Goal: Information Seeking & Learning: Check status

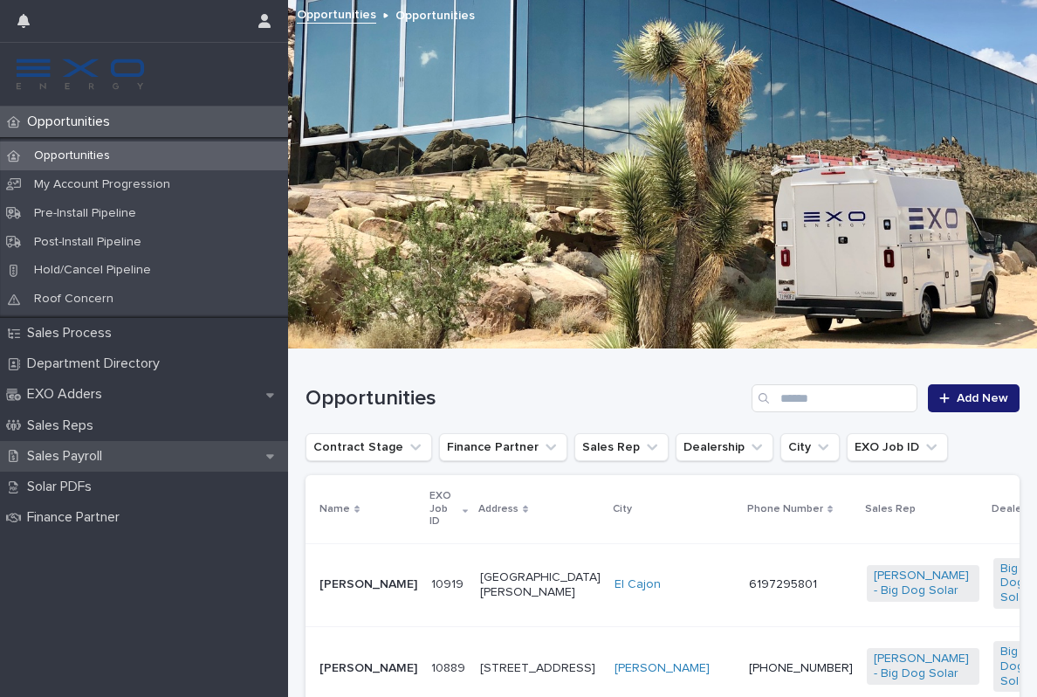
click at [81, 451] on p "Sales Payroll" at bounding box center [68, 456] width 96 height 17
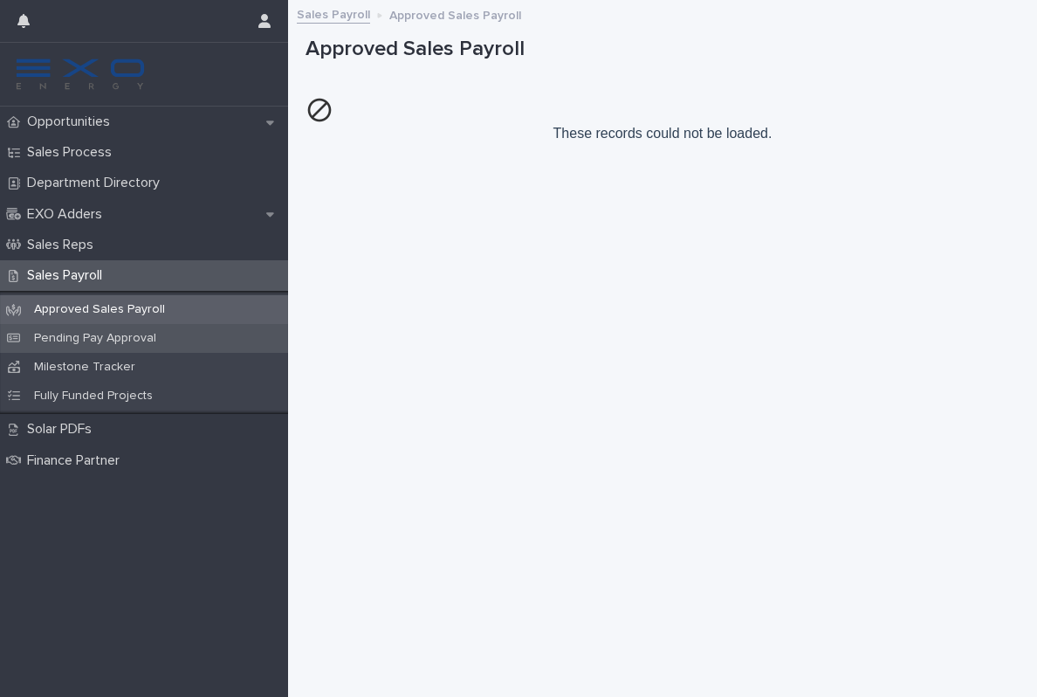
click at [94, 344] on div "Pending Pay Approval" at bounding box center [144, 338] width 288 height 29
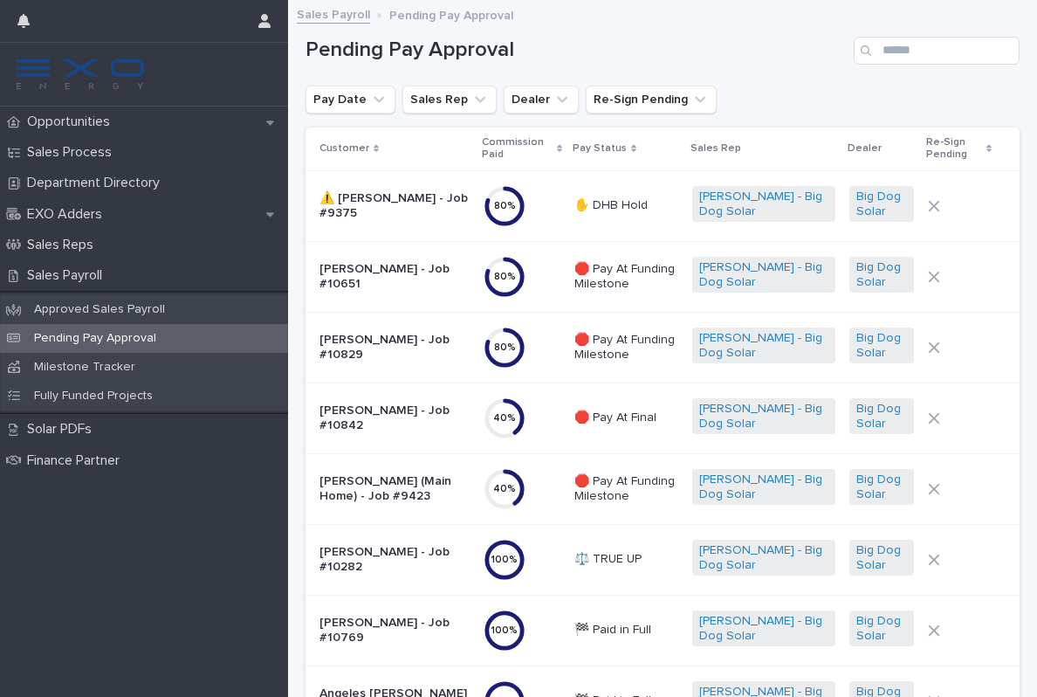
click at [454, 561] on p "Mariana Guerrero - Job #10282" at bounding box center [394, 560] width 150 height 30
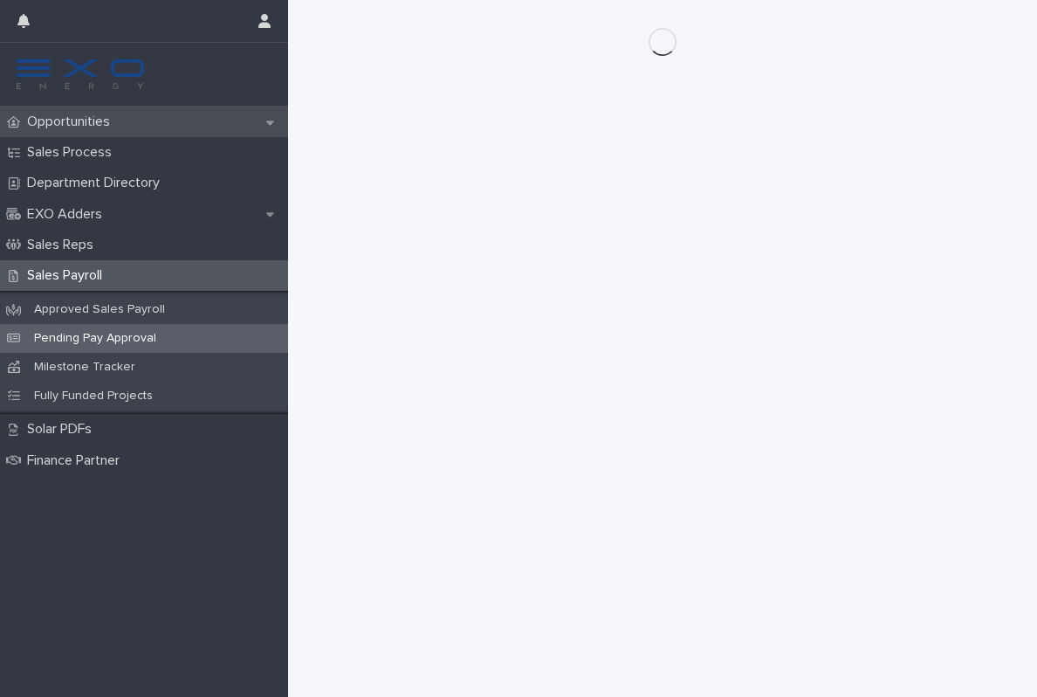
click at [86, 123] on p "Opportunities" at bounding box center [72, 121] width 104 height 17
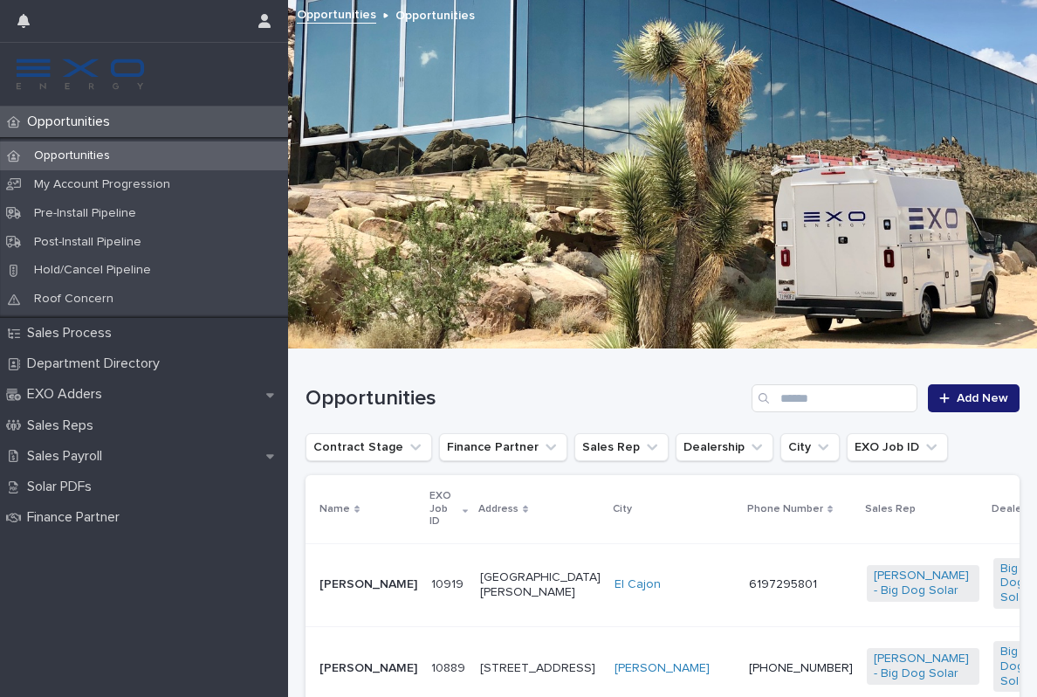
click at [86, 123] on p "Opportunities" at bounding box center [72, 121] width 104 height 17
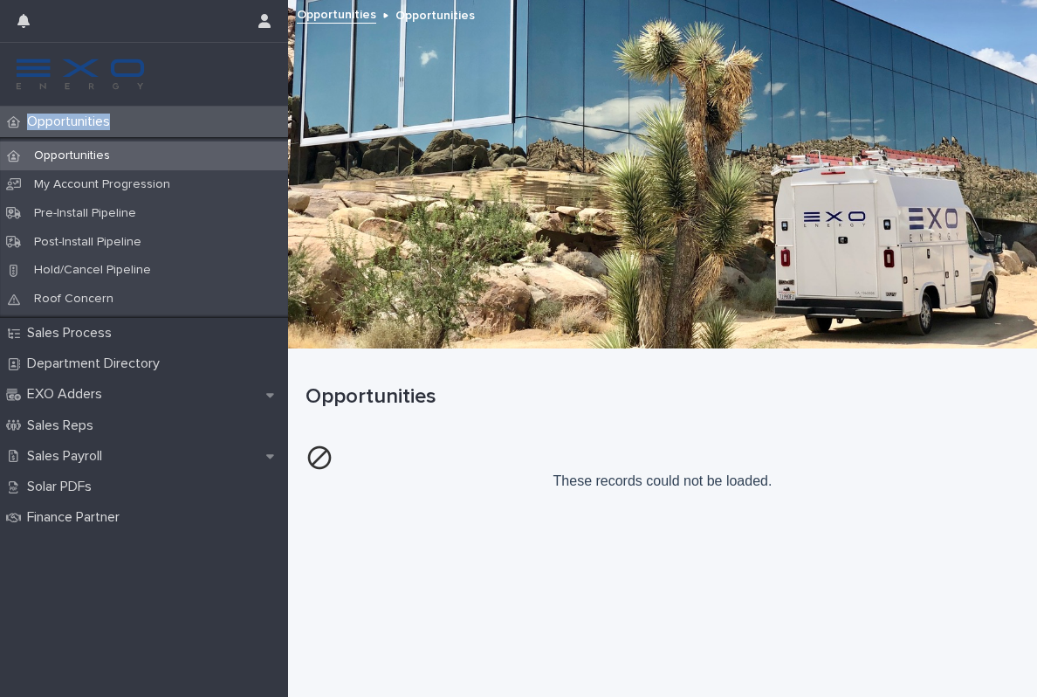
click at [89, 136] on div "Opportunities" at bounding box center [144, 121] width 288 height 31
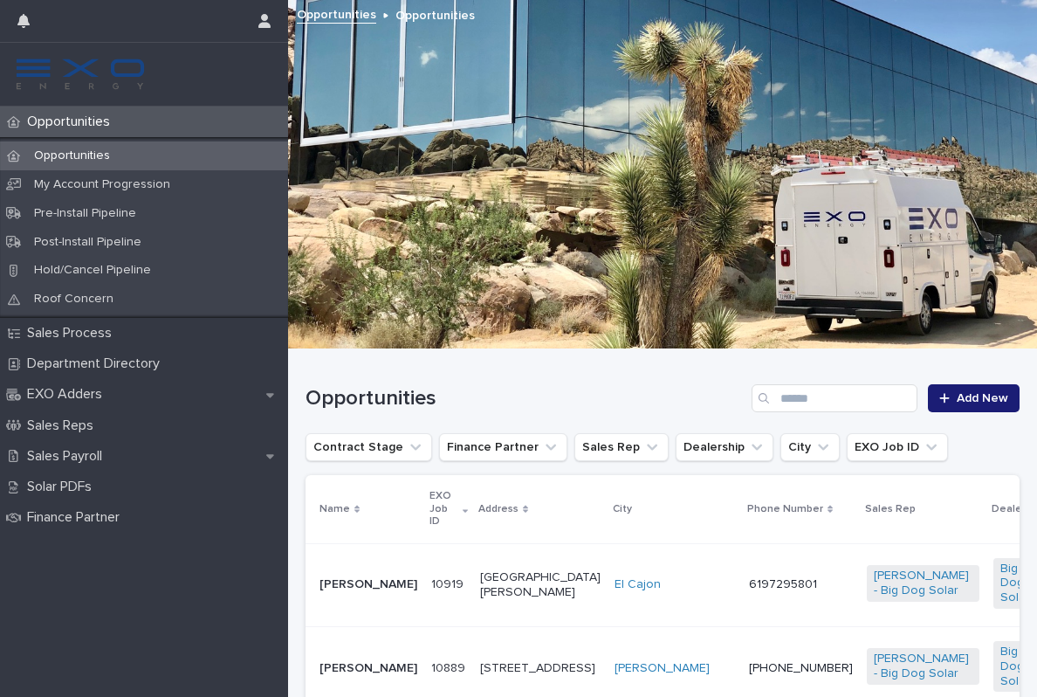
click at [109, 122] on p "Opportunities" at bounding box center [72, 121] width 104 height 17
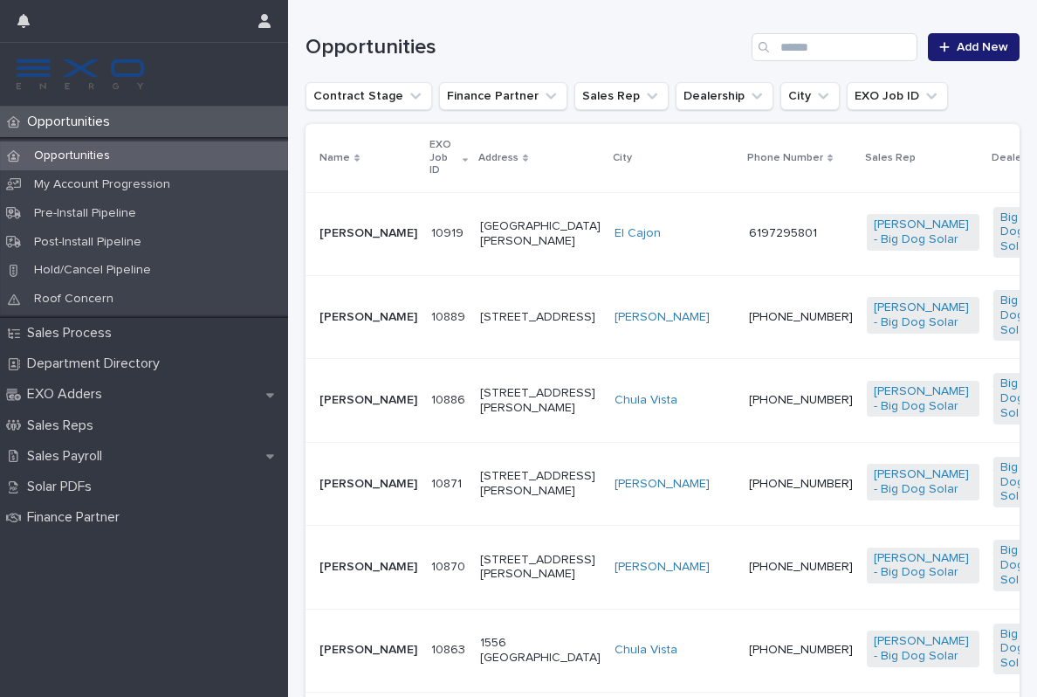
scroll to position [360, 0]
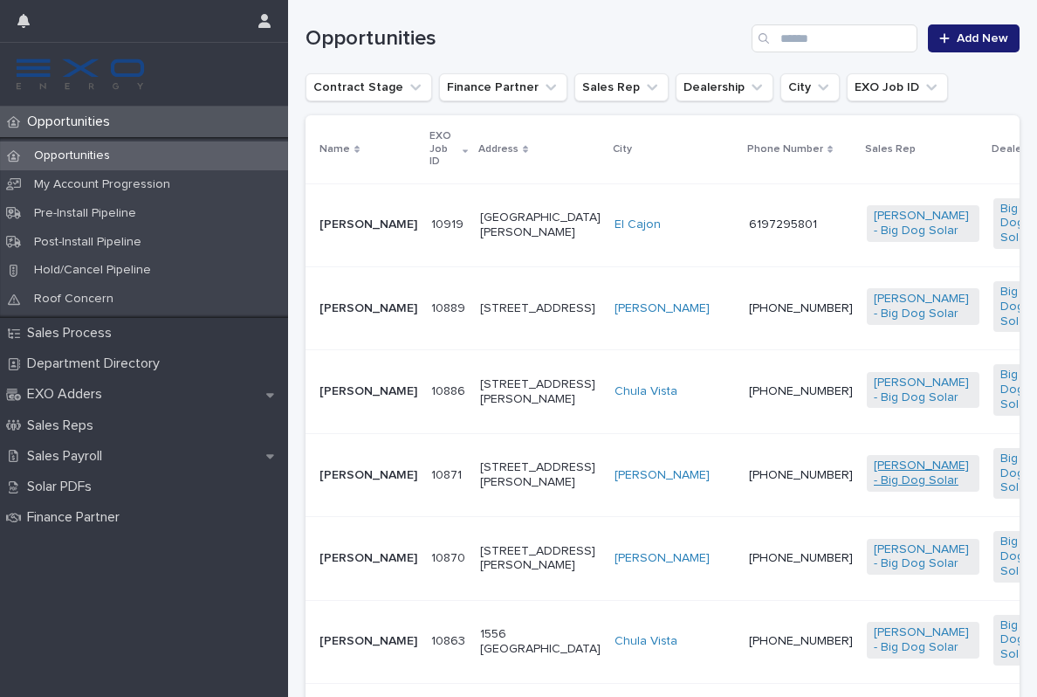
click at [874, 488] on link "[PERSON_NAME] - Big Dog Solar" at bounding box center [923, 473] width 99 height 30
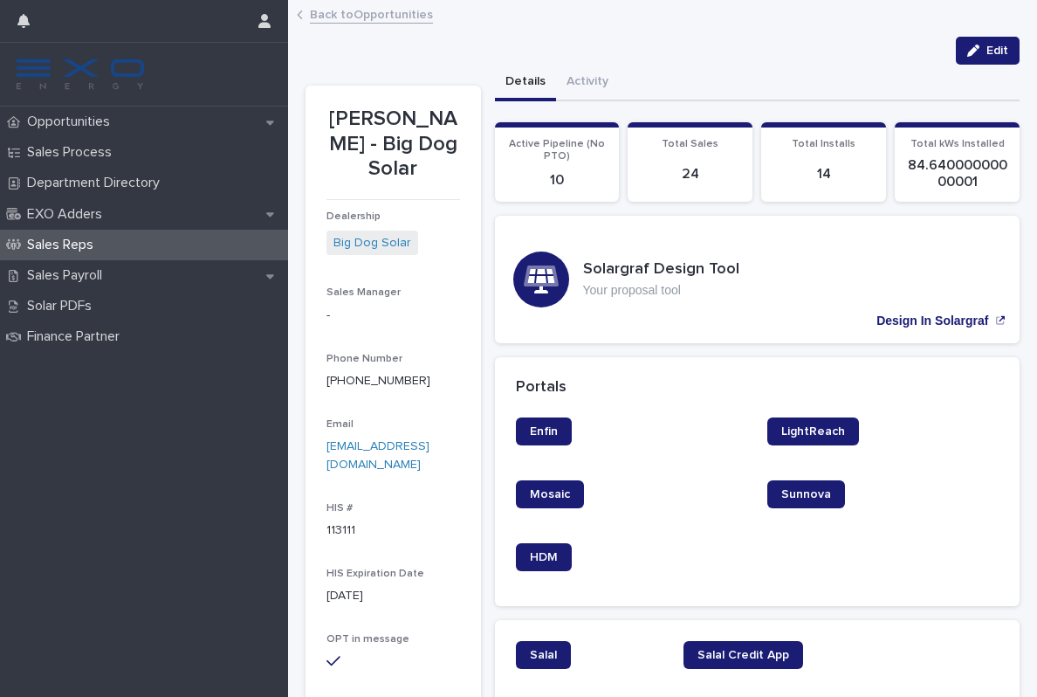
scroll to position [-4, 0]
click at [116, 124] on p "Opportunities" at bounding box center [72, 121] width 104 height 17
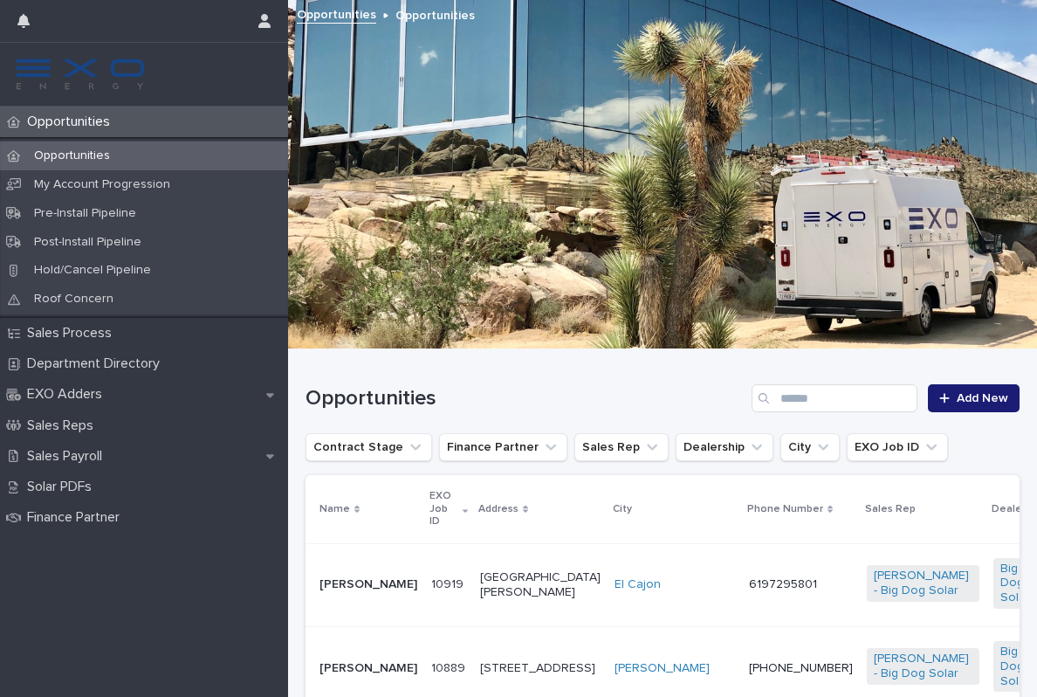
click at [86, 129] on p "Opportunities" at bounding box center [72, 121] width 104 height 17
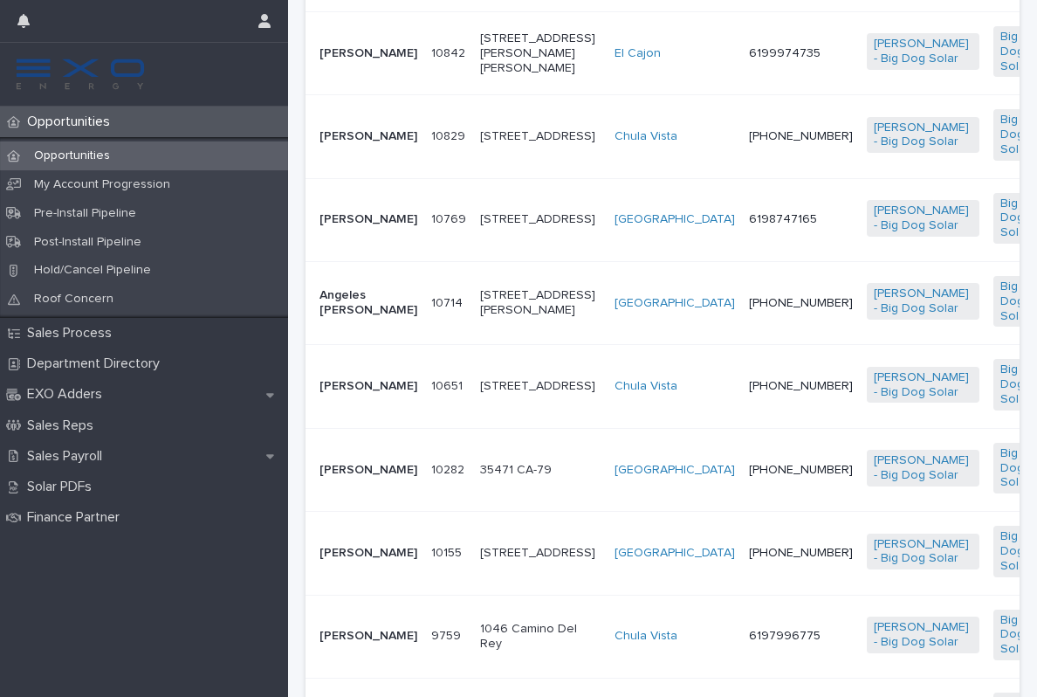
scroll to position [1033, 0]
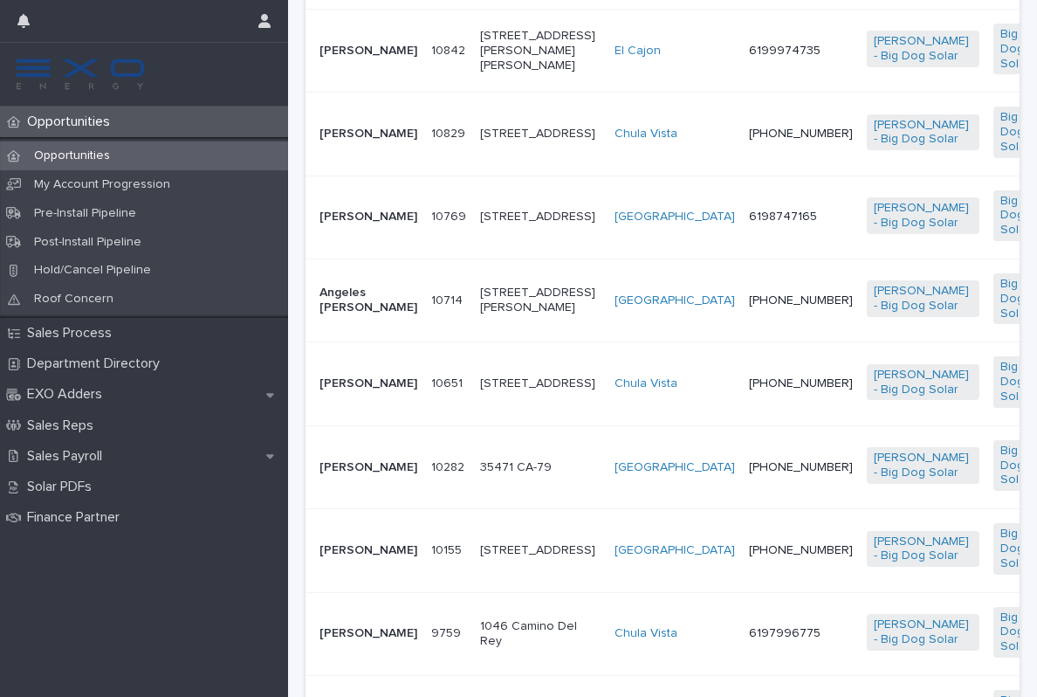
click at [742, 92] on td "6199974735" at bounding box center [801, 50] width 118 height 83
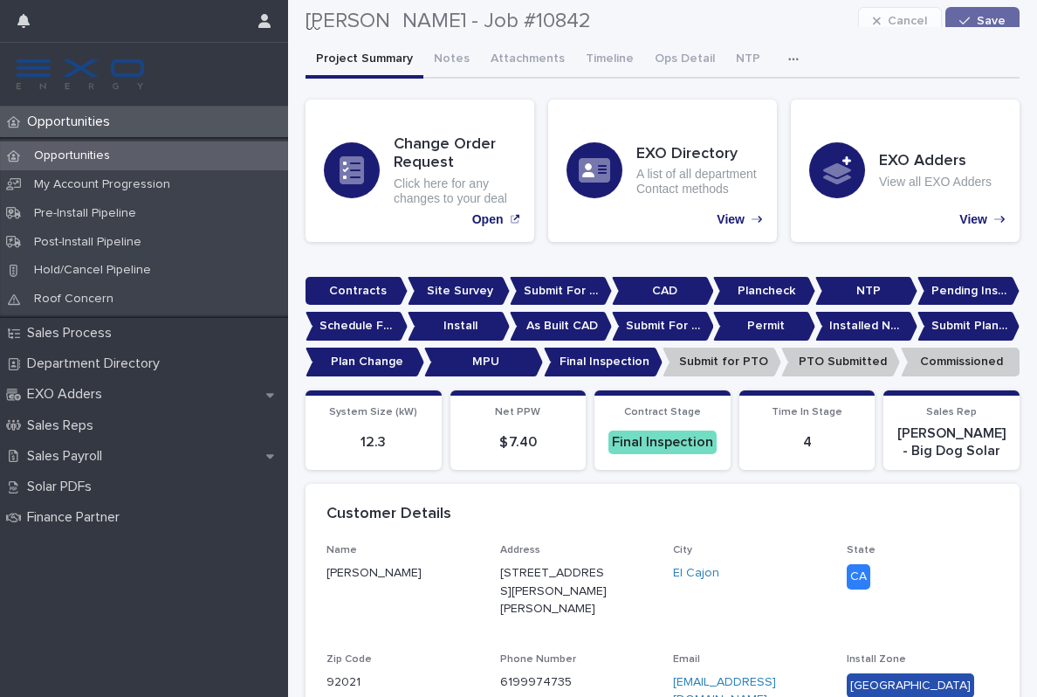
scroll to position [-17, 0]
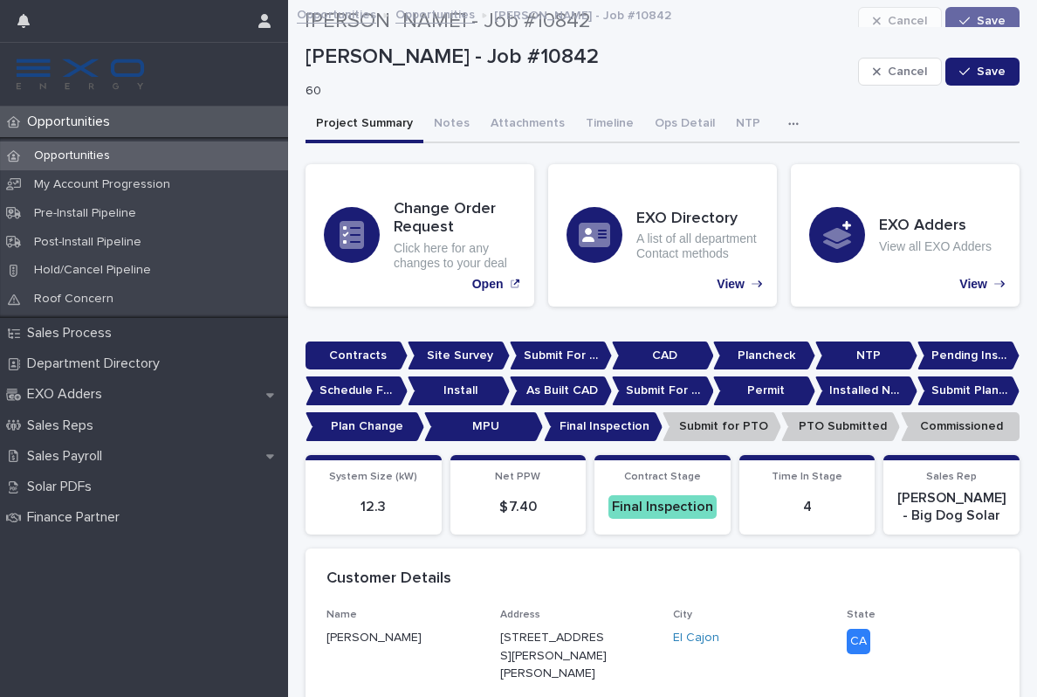
click at [96, 143] on div "Opportunities" at bounding box center [144, 155] width 288 height 29
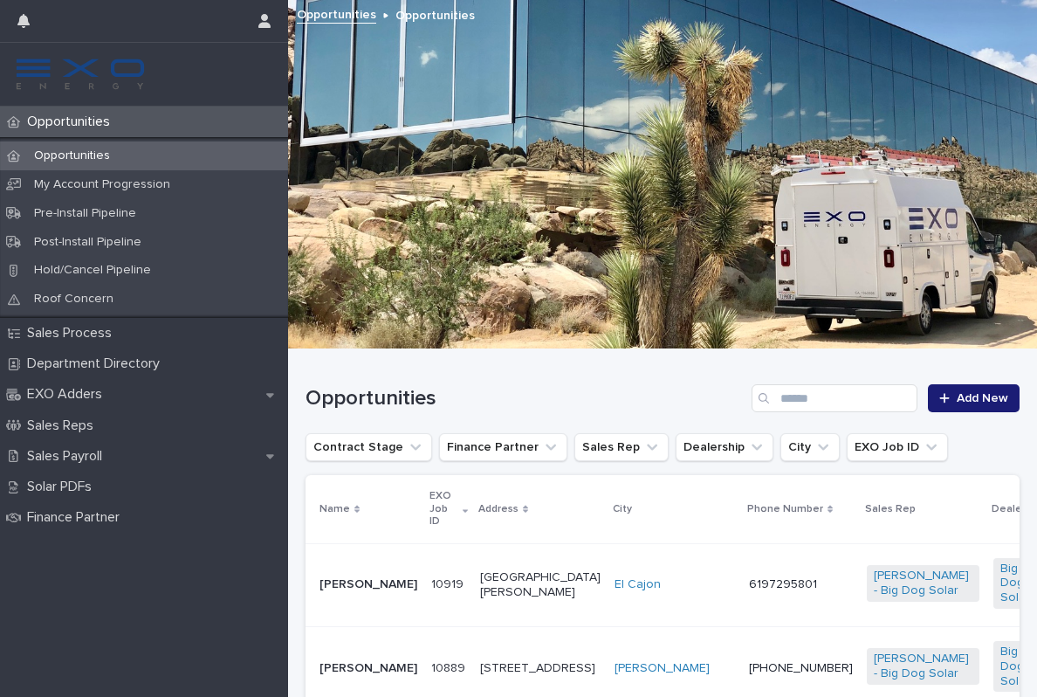
click at [78, 120] on p "Opportunities" at bounding box center [72, 121] width 104 height 17
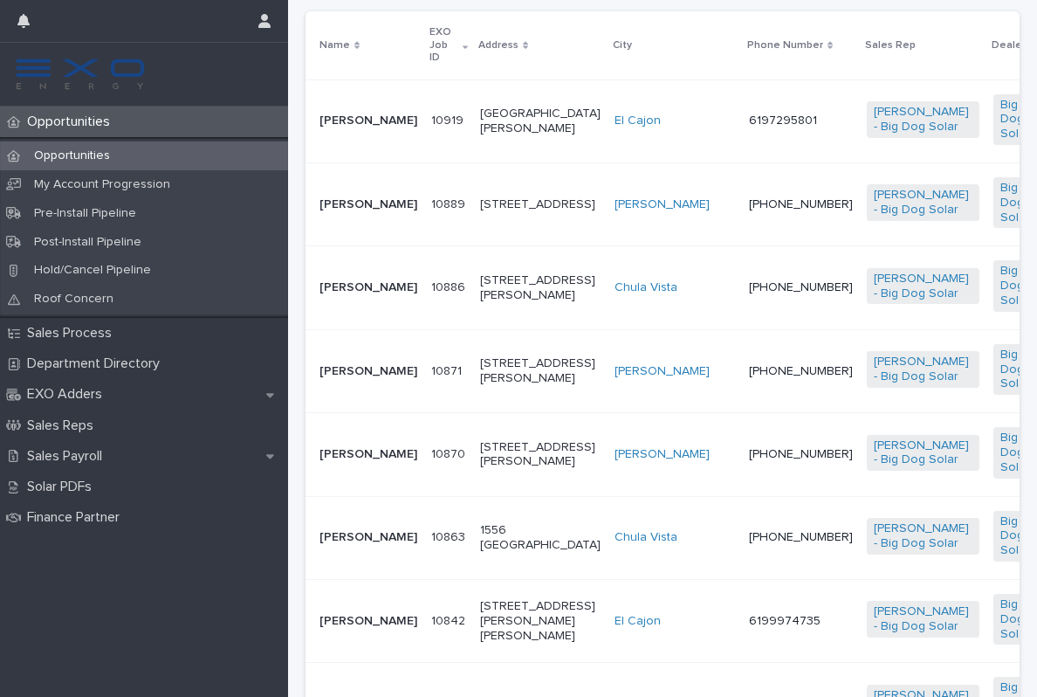
scroll to position [510, 0]
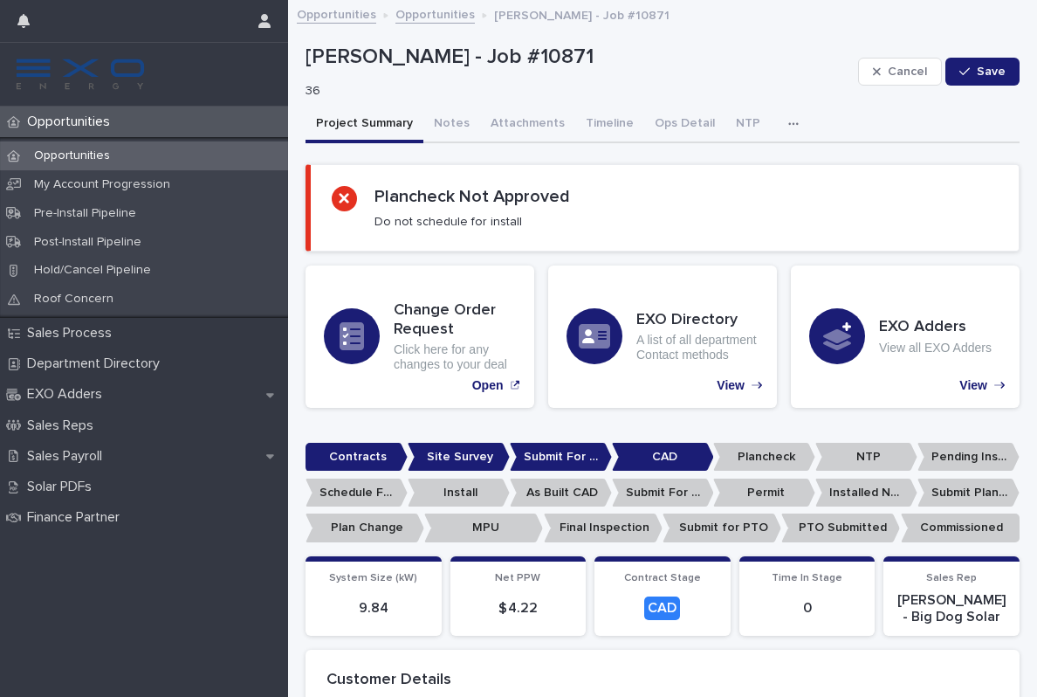
click at [103, 124] on p "Opportunities" at bounding box center [72, 121] width 104 height 17
